Goal: Task Accomplishment & Management: Use online tool/utility

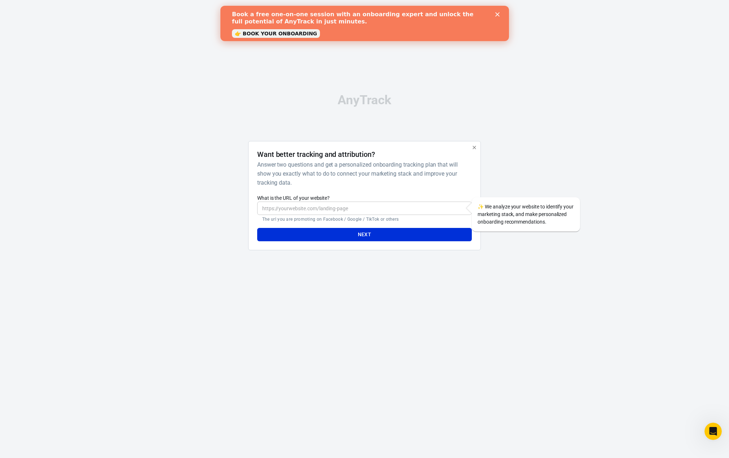
click at [497, 16] on icon "Close" at bounding box center [497, 14] width 4 height 4
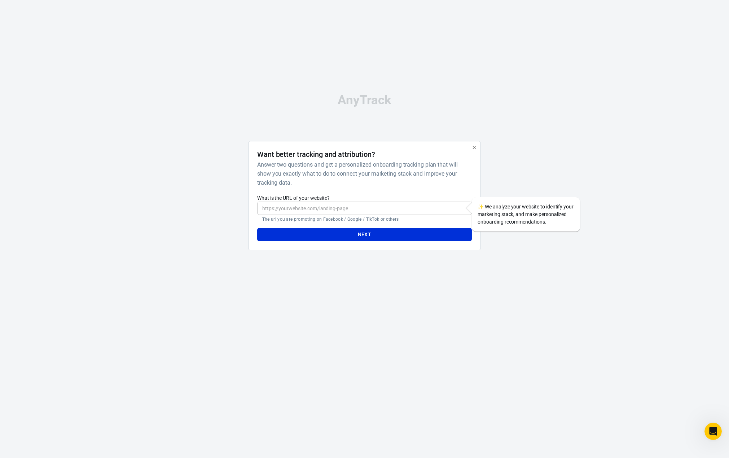
click at [348, 208] on input "What is the URL of your website?" at bounding box center [364, 208] width 215 height 13
paste input "[URL][DOMAIN_NAME]"
type input "[URL][DOMAIN_NAME]"
click at [257, 228] on button "Next" at bounding box center [364, 234] width 215 height 13
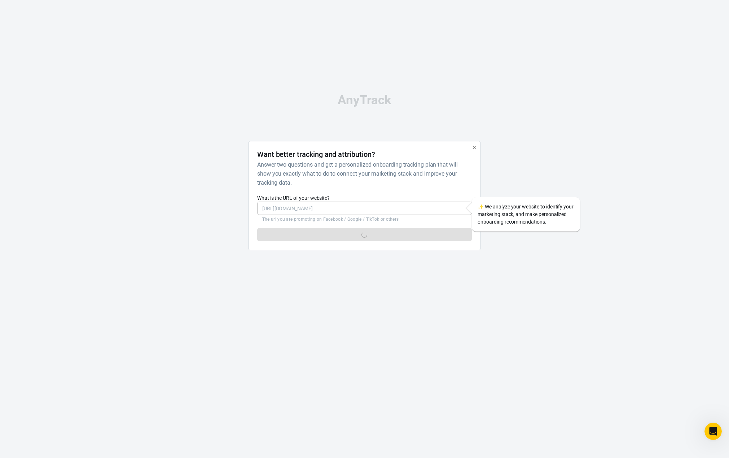
click at [196, 211] on div at bounding box center [213, 198] width 58 height 115
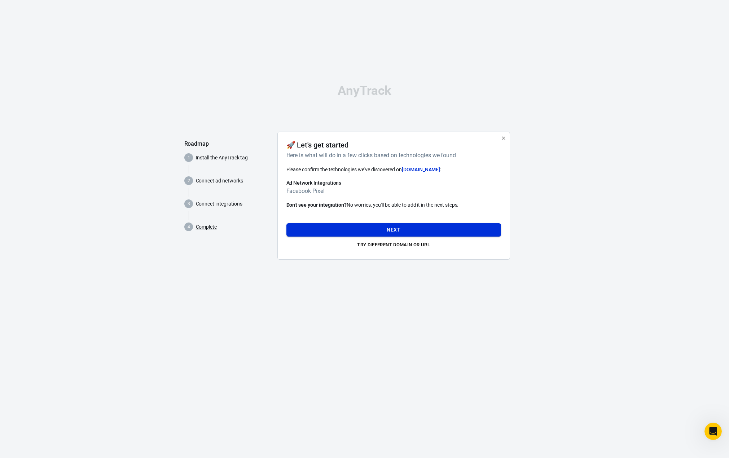
click at [439, 227] on button "Next" at bounding box center [393, 229] width 215 height 13
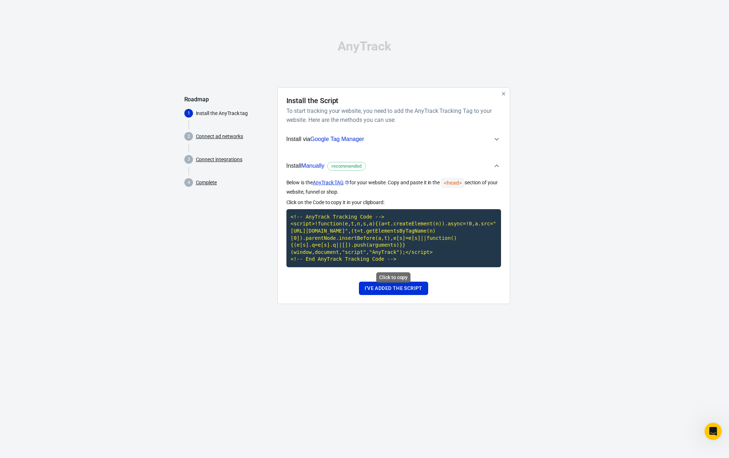
click at [390, 237] on code "<!-- AnyTrack Tracking Code --> <script>!function(e,t,n,s,a){(a=t.createElement…" at bounding box center [393, 238] width 215 height 58
